Goal: Use online tool/utility: Utilize a website feature to perform a specific function

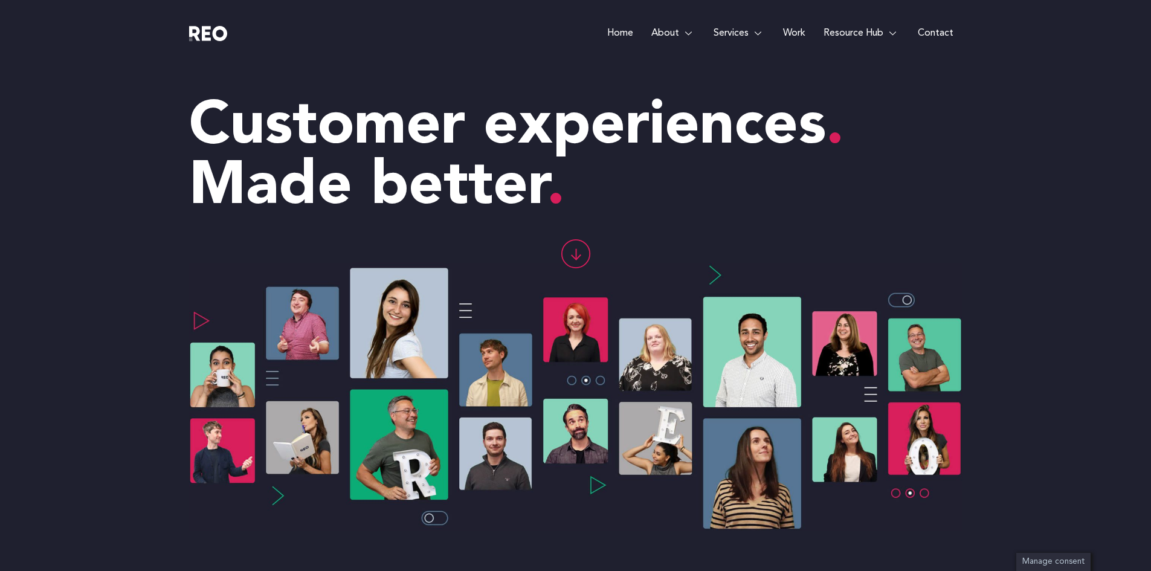
scroll to position [924, 0]
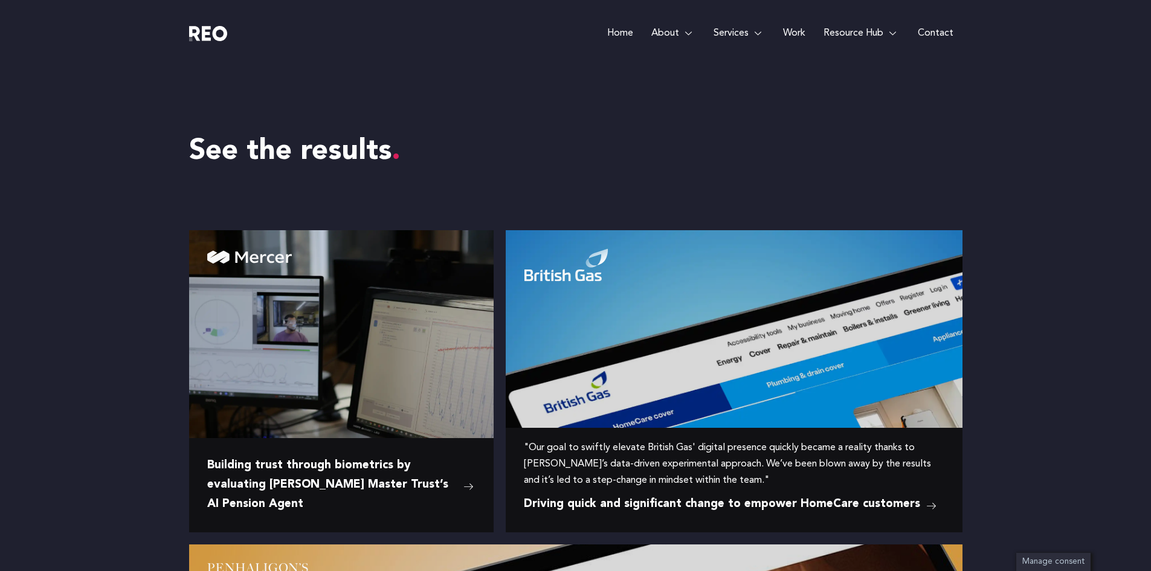
scroll to position [1102, 0]
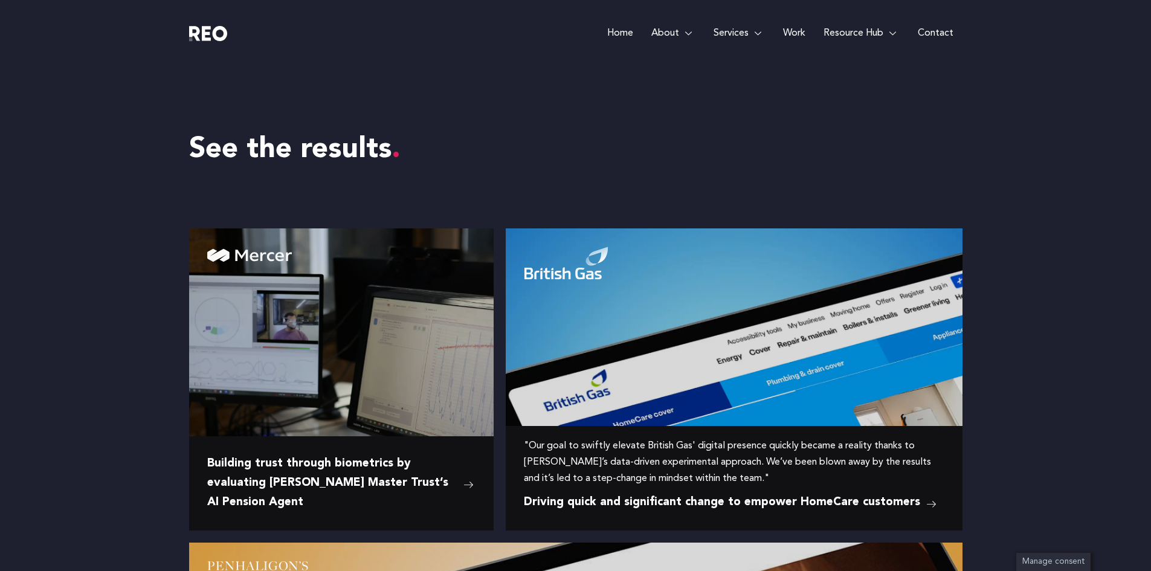
click at [647, 495] on span "Driving quick and significant change to empower HomeCare customers" at bounding box center [722, 502] width 396 height 19
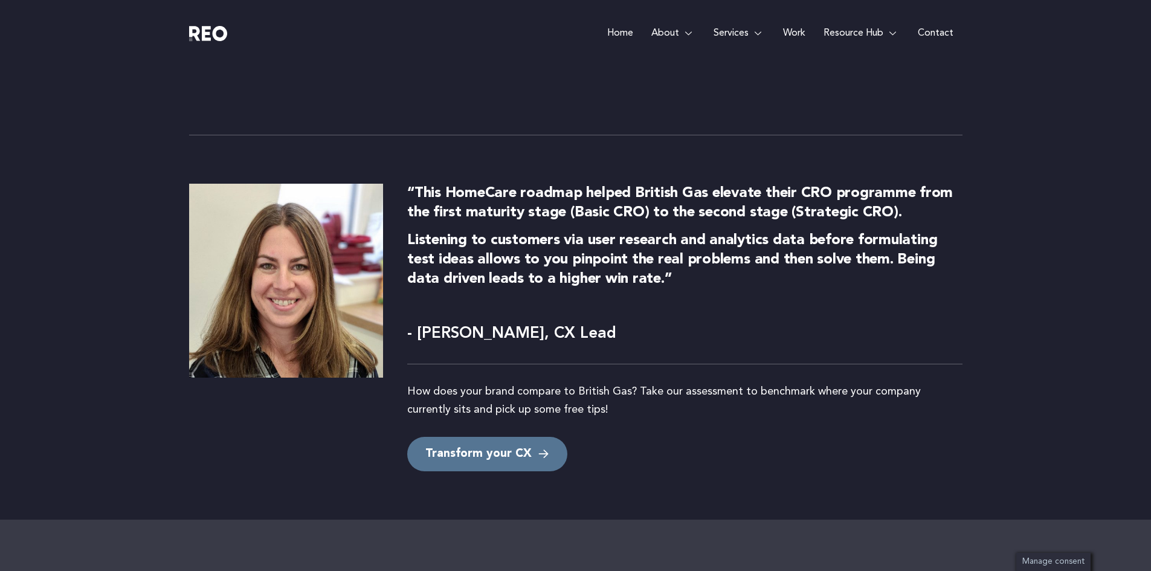
scroll to position [4500, 0]
click at [499, 445] on span "Transform your CX" at bounding box center [478, 453] width 106 height 16
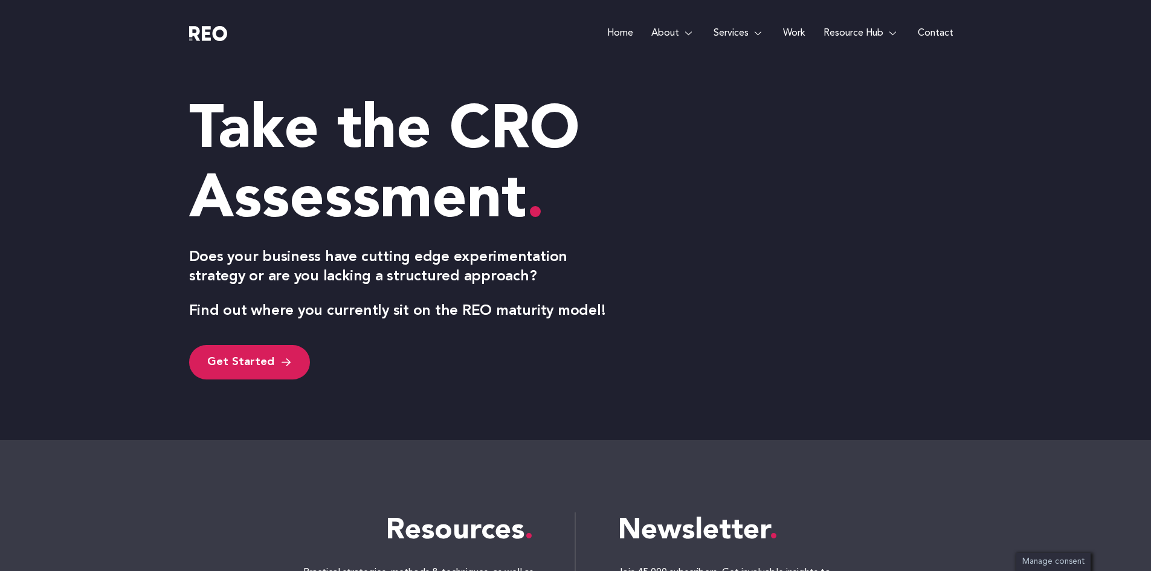
click at [253, 363] on e-page-transition at bounding box center [575, 285] width 1151 height 571
click at [275, 361] on span "Get Started" at bounding box center [249, 362] width 85 height 16
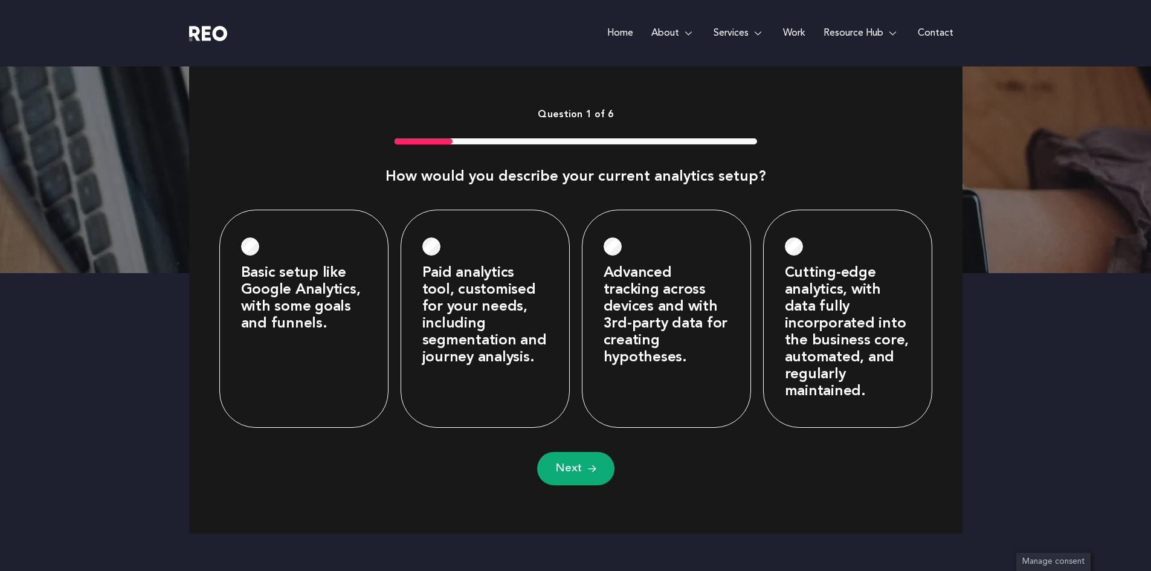
scroll to position [497, 0]
click at [620, 265] on label "Advanced tracking across devices and with 3rd-party data for creating hypothese…" at bounding box center [666, 314] width 126 height 101
click at [560, 468] on span "Next" at bounding box center [568, 467] width 27 height 15
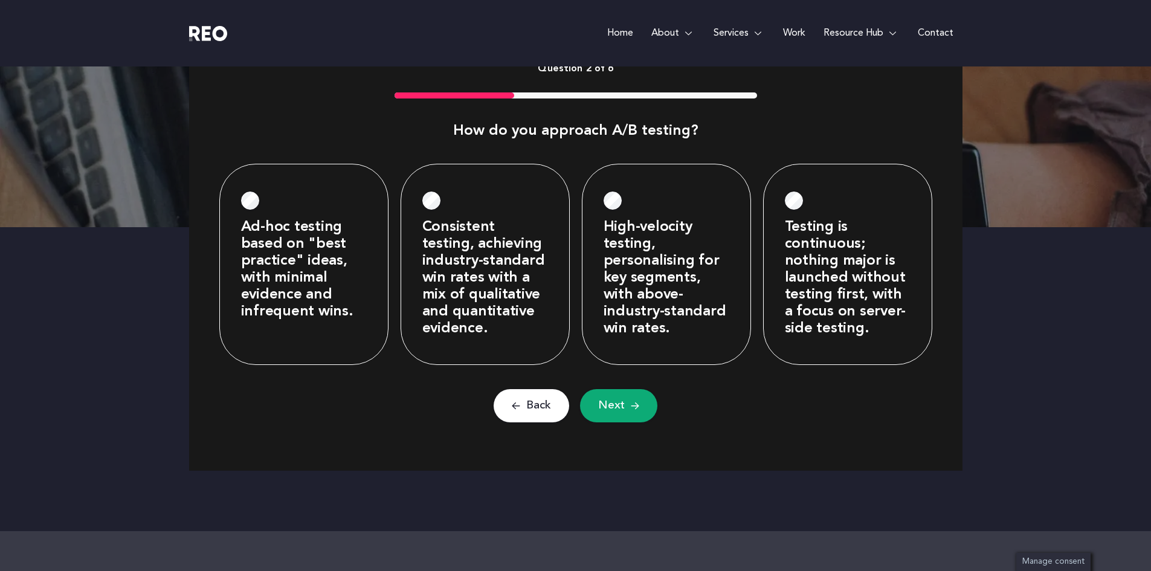
scroll to position [542, 0]
click at [645, 278] on label "High-velocity testing, personalising for key segments, with above-industry-stan…" at bounding box center [666, 278] width 126 height 118
click at [609, 409] on span "Next" at bounding box center [611, 406] width 27 height 15
